Goal: Learn about a topic

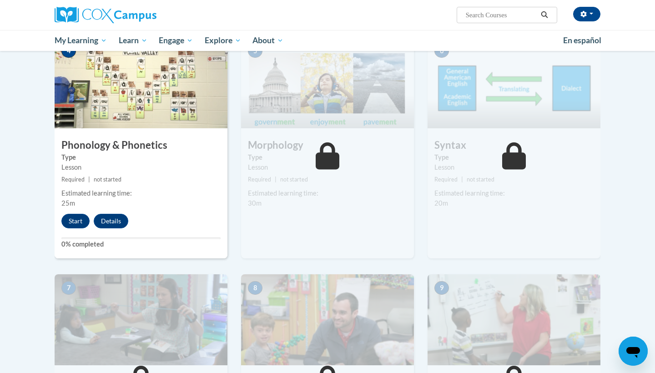
scroll to position [471, 0]
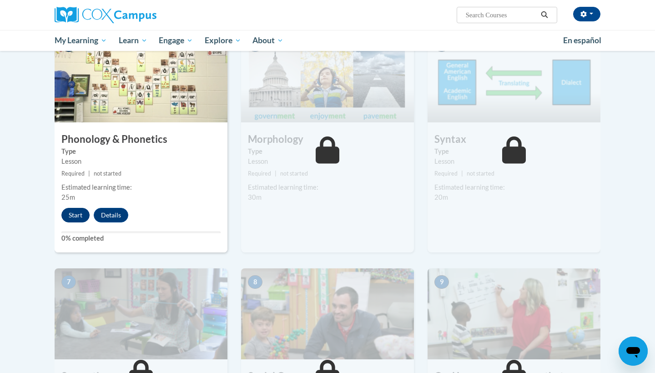
click at [75, 213] on button "Start" at bounding box center [75, 215] width 28 height 15
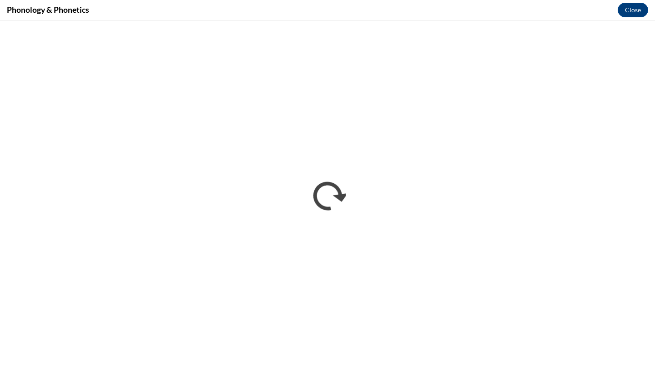
scroll to position [0, 0]
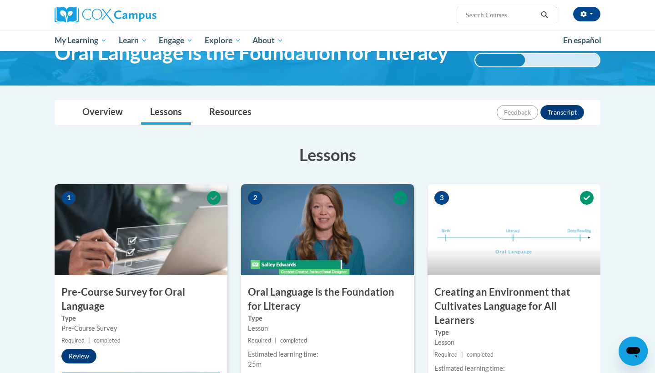
scroll to position [60, 0]
